Goal: Task Accomplishment & Management: Manage account settings

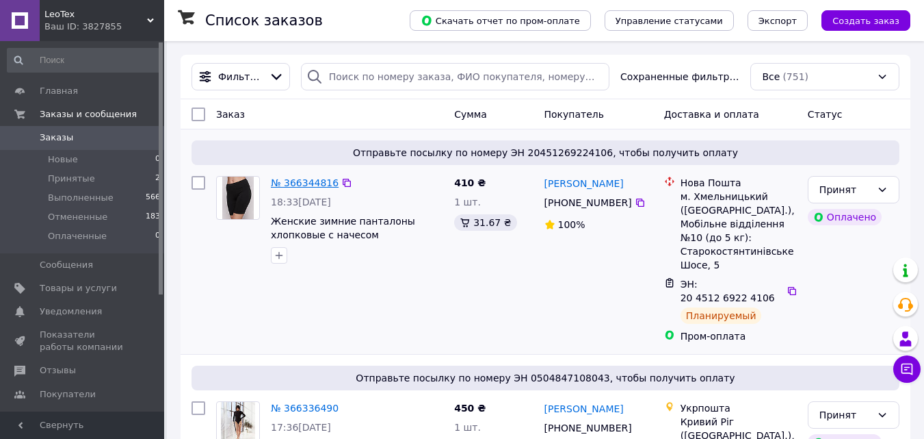
click at [291, 182] on link "№ 366344816" at bounding box center [305, 182] width 68 height 11
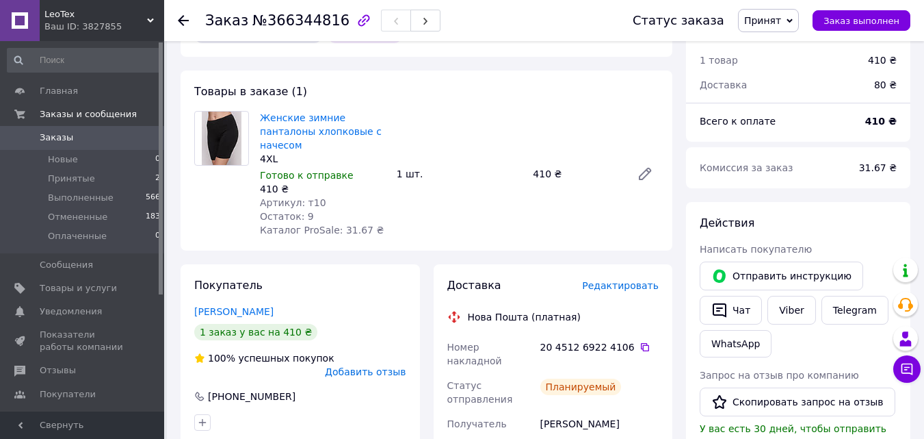
scroll to position [411, 0]
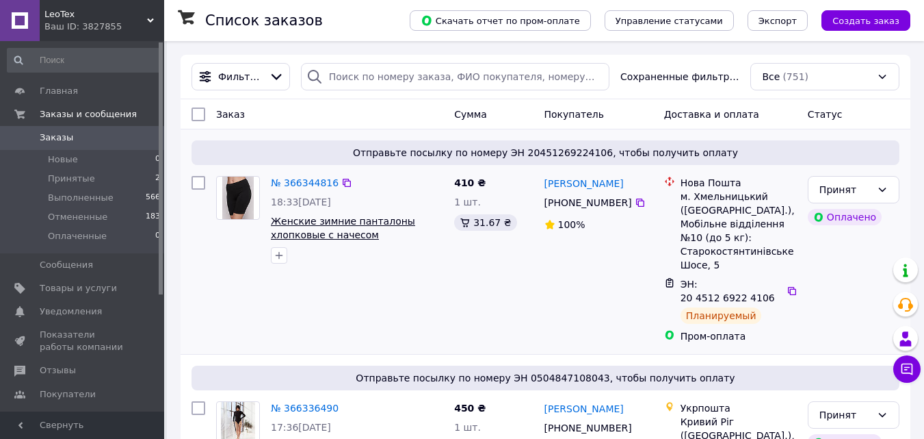
click at [367, 224] on span "Женские зимние панталоны хлопковые с начесом" at bounding box center [343, 228] width 144 height 25
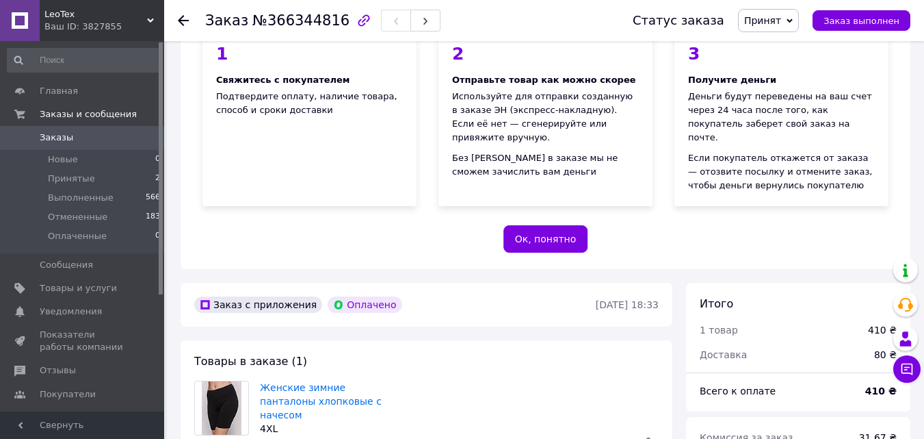
scroll to position [342, 0]
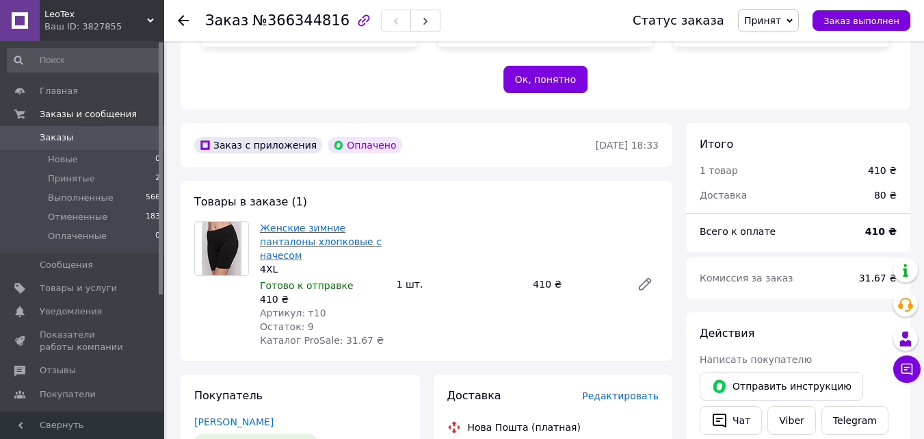
click at [356, 222] on link "Женские зимние панталоны хлопковые с начесом" at bounding box center [321, 241] width 122 height 38
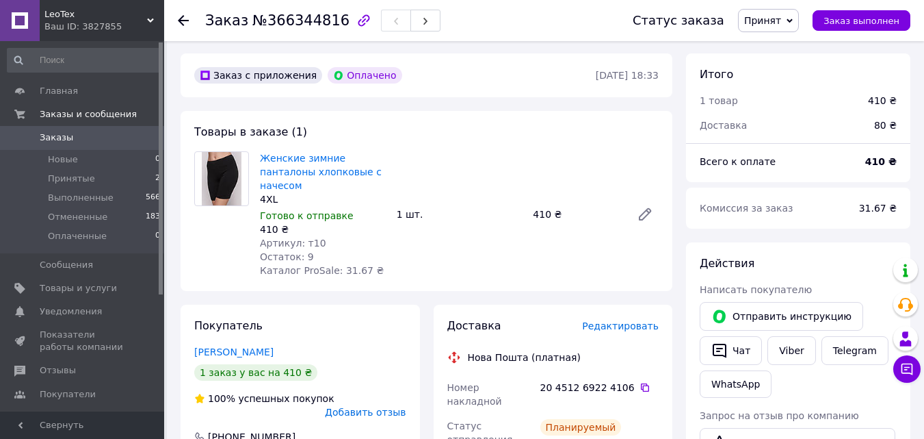
scroll to position [411, 0]
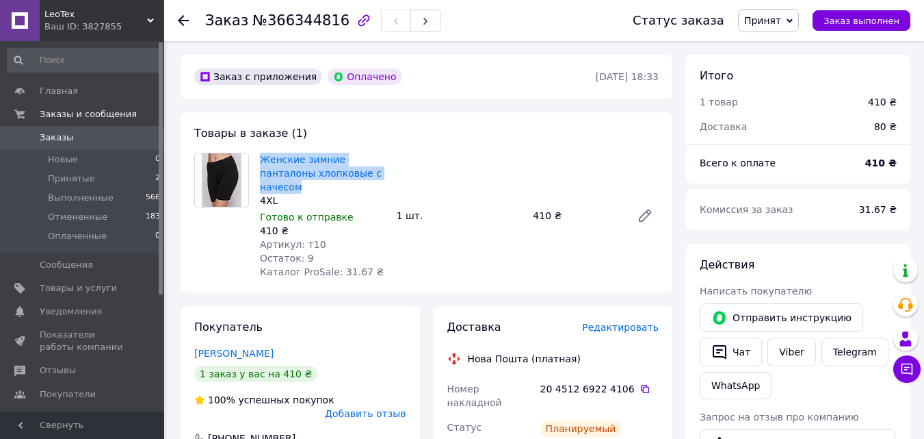
drag, startPoint x: 253, startPoint y: 142, endPoint x: 365, endPoint y: 157, distance: 112.6
click at [365, 157] on div "Женские зимние панталоны хлопковые с начесом 4XL Готово к отправке 410 ₴ Артику…" at bounding box center [427, 216] width 476 height 126
copy div "Женские зимние панталоны хлопковые с начесом"
click at [77, 285] on span "Товары и услуги" at bounding box center [78, 288] width 77 height 12
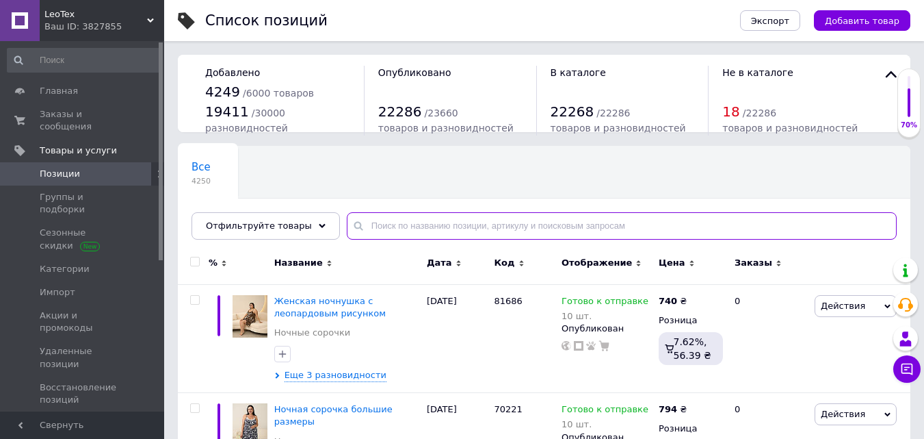
click at [359, 225] on input "text" at bounding box center [622, 225] width 550 height 27
paste input "Женские зимние панталоны хлопковые с начесом"
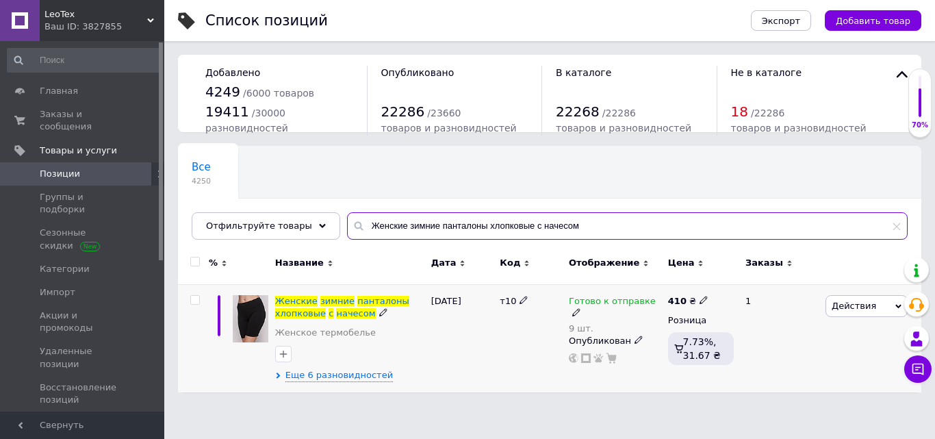
type input "Женские зимние панталоны хлопковые с начесом"
click at [897, 303] on icon at bounding box center [898, 306] width 6 height 6
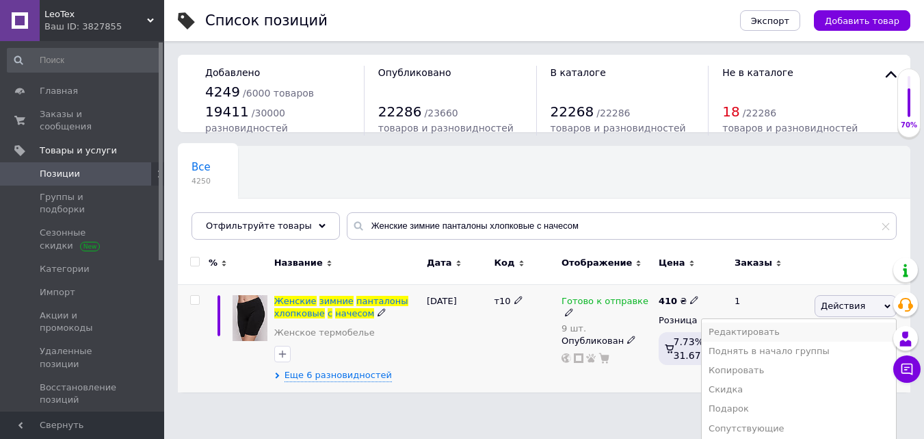
click at [766, 328] on li "Редактировать" at bounding box center [799, 331] width 194 height 19
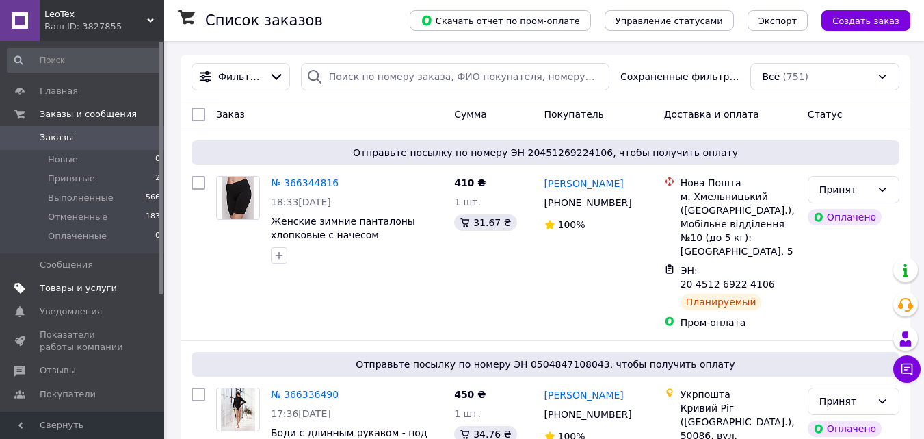
click at [86, 287] on span "Товары и услуги" at bounding box center [78, 288] width 77 height 12
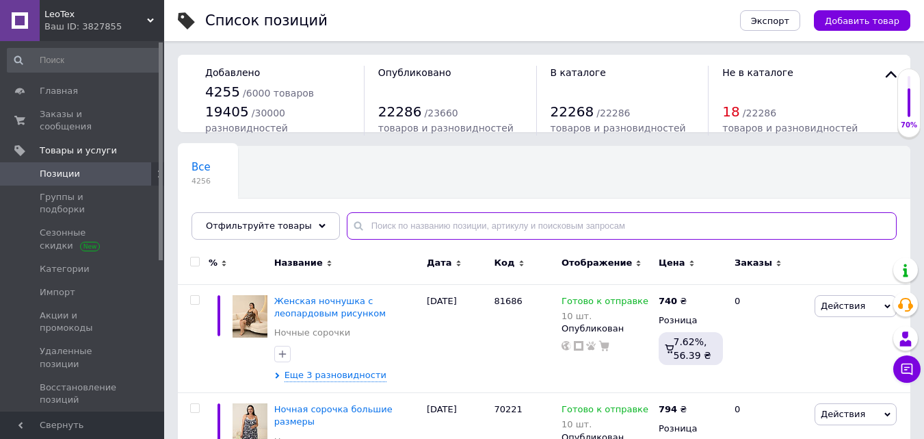
click at [363, 227] on input "text" at bounding box center [622, 225] width 550 height 27
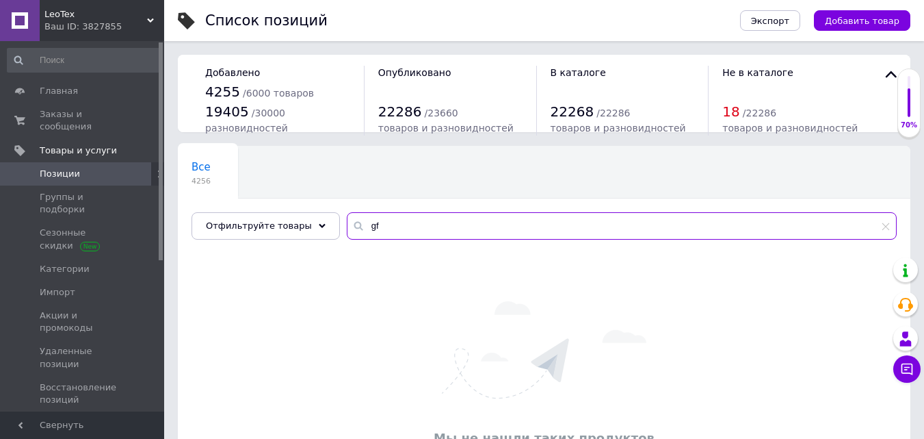
type input "g"
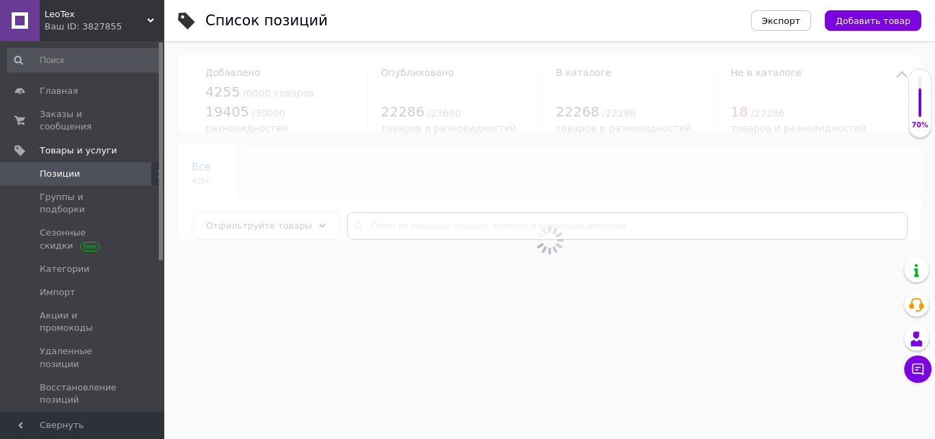
type input "п"
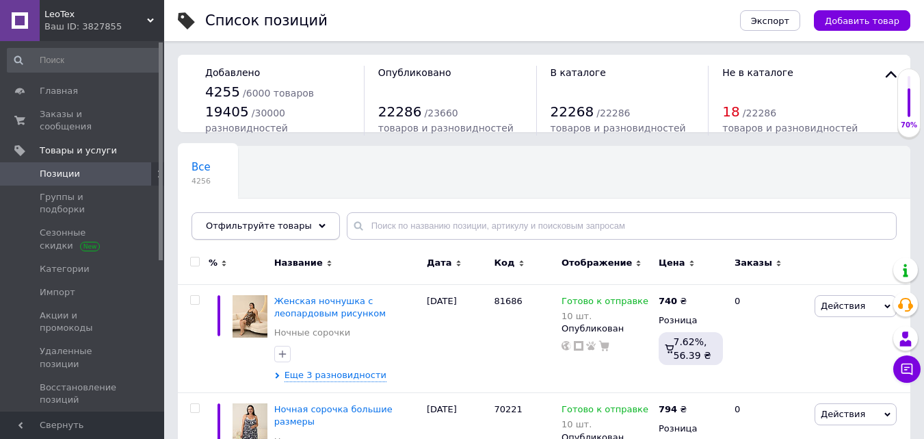
click at [319, 224] on use at bounding box center [322, 226] width 7 height 4
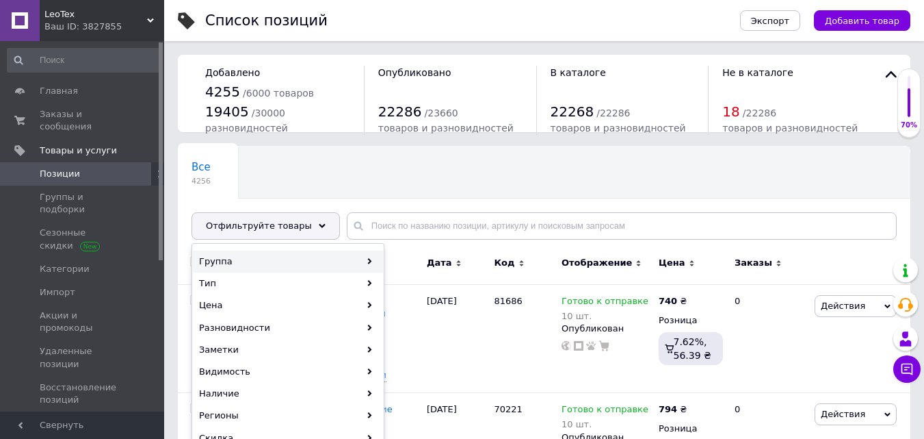
click at [223, 257] on div "Группа" at bounding box center [288, 261] width 190 height 22
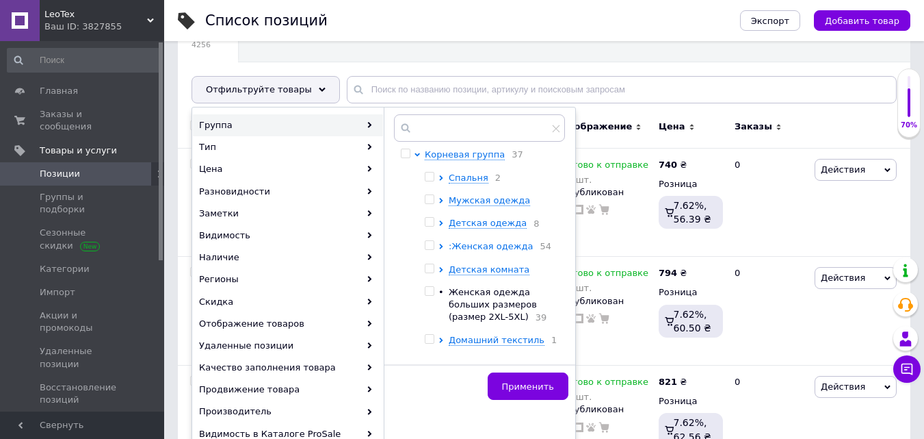
scroll to position [137, 0]
click at [480, 247] on span ":Женская одежда" at bounding box center [491, 245] width 84 height 10
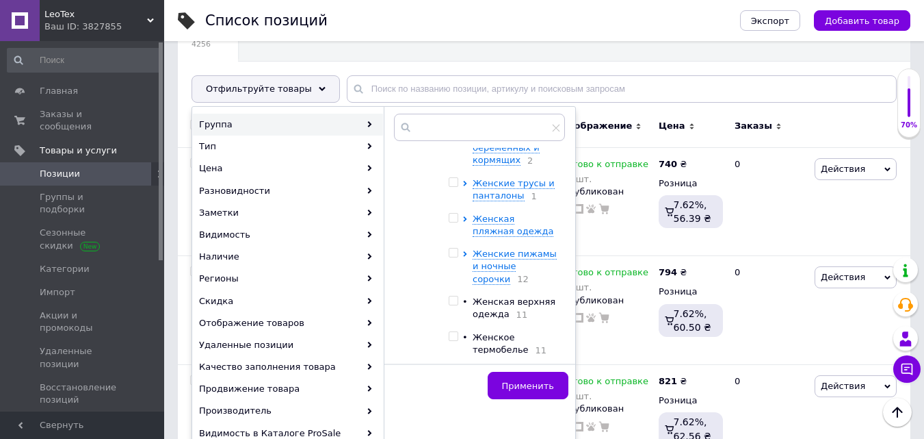
scroll to position [274, 0]
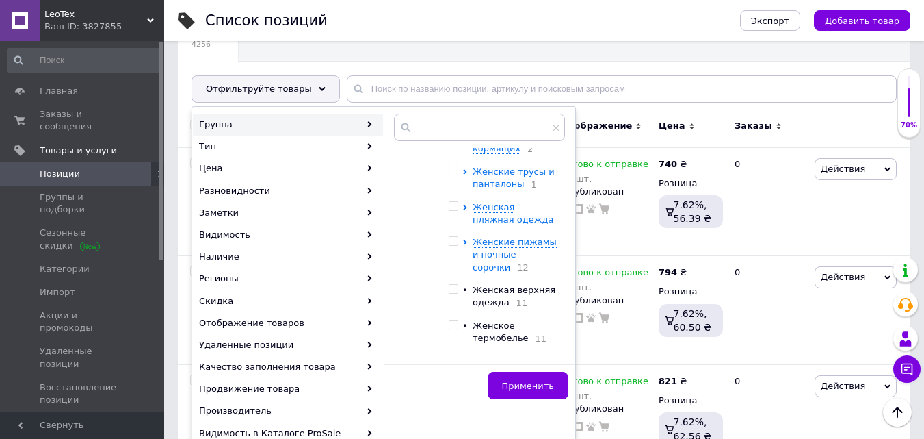
click at [491, 178] on span "Женские трусы и панталоны" at bounding box center [514, 177] width 82 height 23
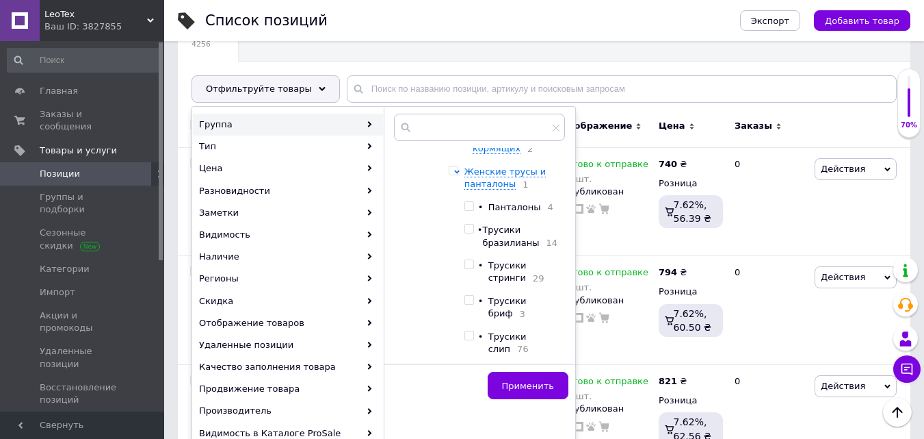
click at [473, 211] on input "checkbox" at bounding box center [469, 206] width 9 height 9
checkbox input "true"
click at [528, 385] on span "Применить" at bounding box center [528, 385] width 52 height 10
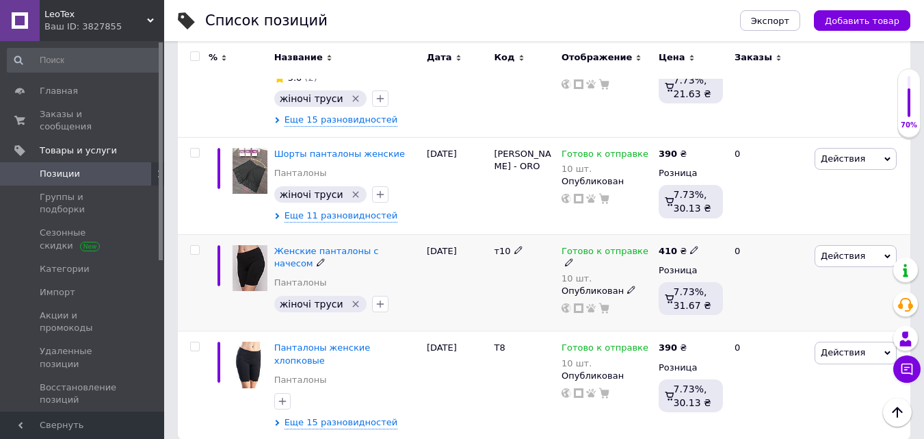
scroll to position [287, 0]
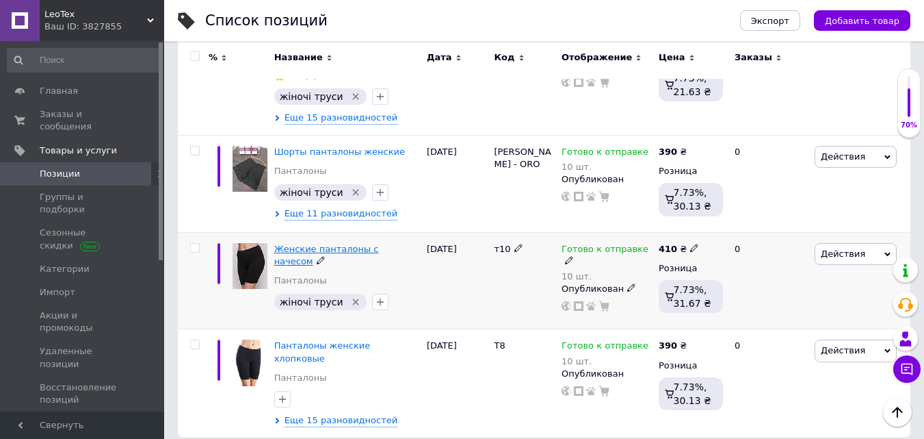
click at [346, 248] on span "Женские панталоны с начесом" at bounding box center [326, 255] width 105 height 23
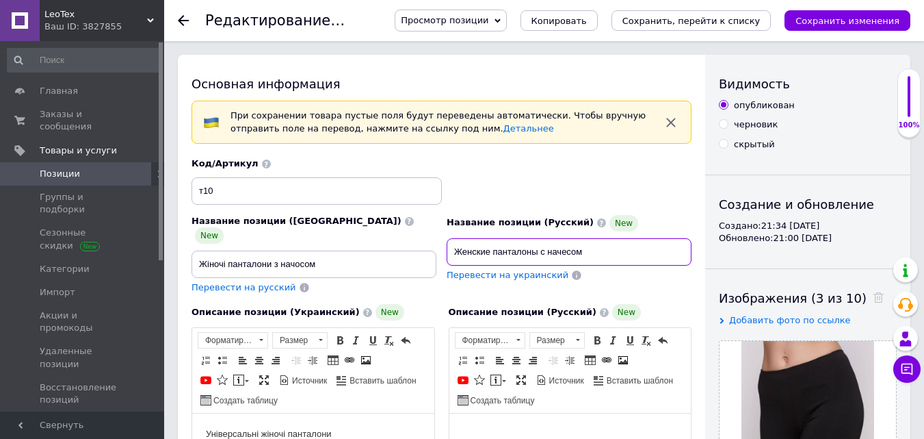
drag, startPoint x: 452, startPoint y: 250, endPoint x: 593, endPoint y: 250, distance: 141.0
click at [593, 250] on input "Женские панталоны с начесом" at bounding box center [569, 251] width 245 height 27
click at [55, 168] on span "Позиции" at bounding box center [60, 174] width 40 height 12
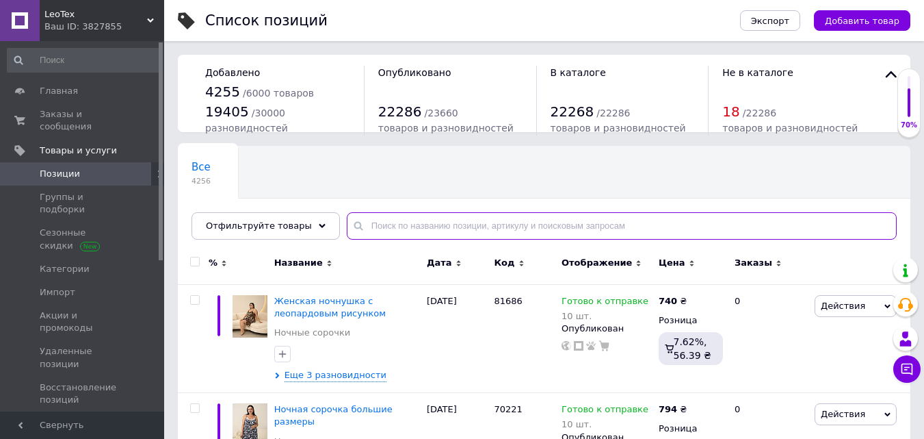
click at [358, 226] on input "text" at bounding box center [622, 225] width 550 height 27
paste input "Женские панталоны с начесом"
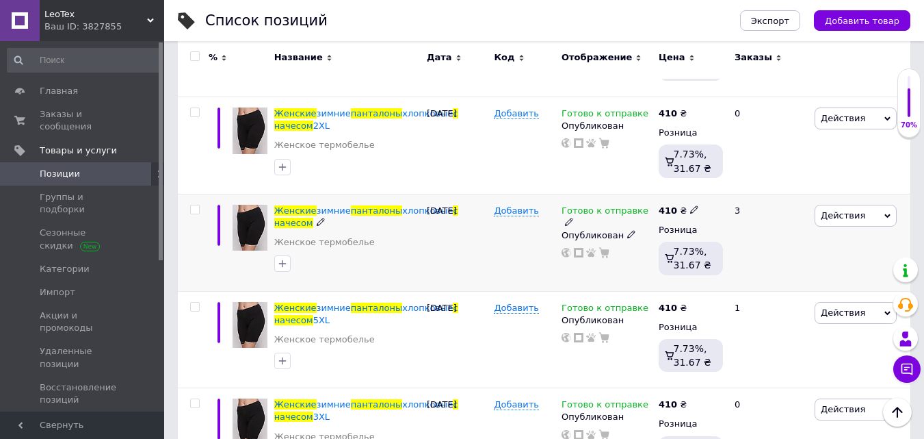
scroll to position [359, 0]
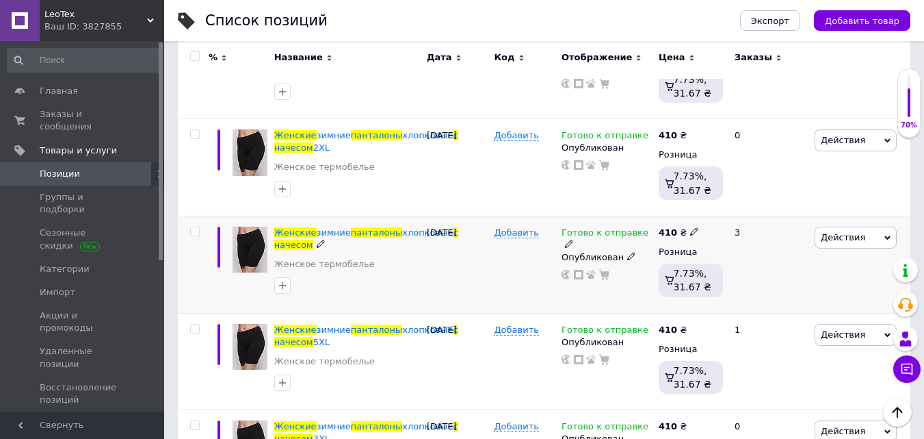
type input "Женские панталоны с начесом"
click at [889, 235] on icon at bounding box center [888, 238] width 6 height 6
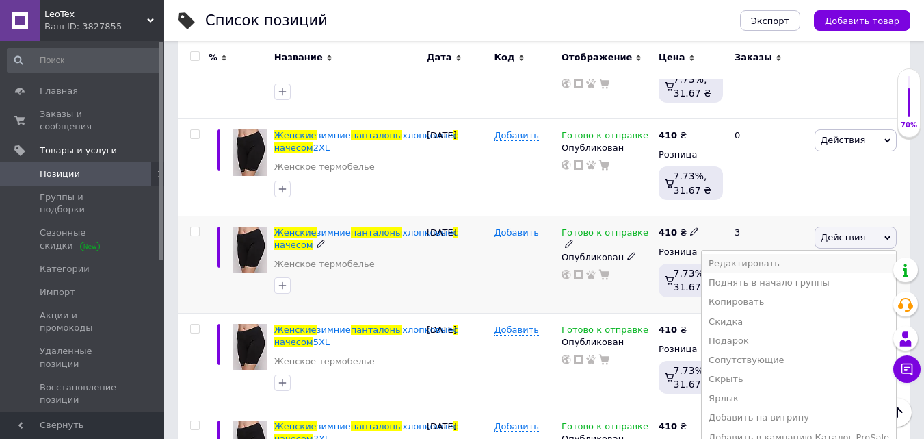
click at [768, 262] on li "Редактировать" at bounding box center [799, 263] width 194 height 19
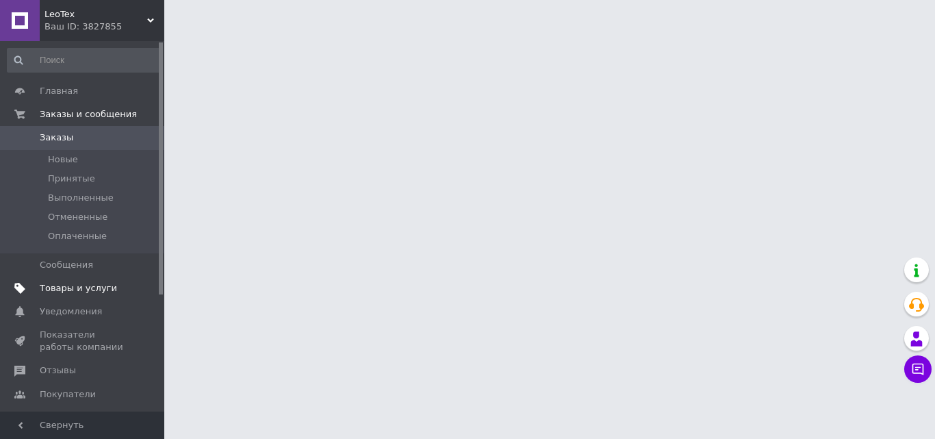
click at [81, 287] on span "Товары и услуги" at bounding box center [78, 288] width 77 height 12
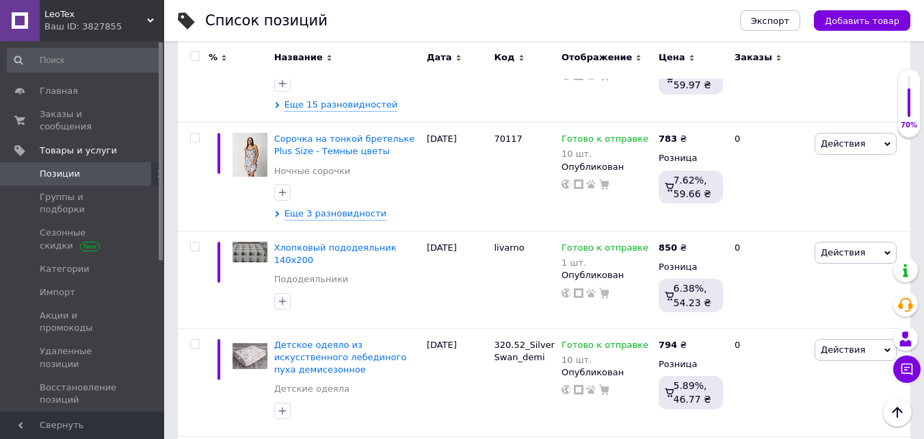
scroll to position [684, 0]
